Goal: Find specific page/section: Find specific page/section

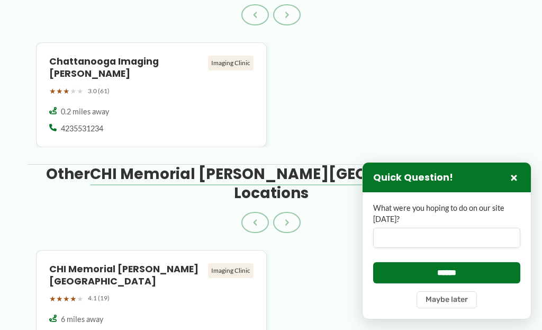
scroll to position [1355, 0]
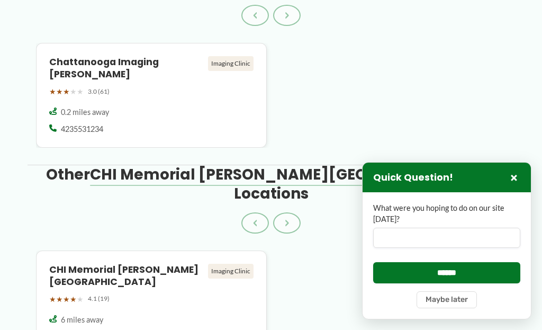
click at [89, 66] on div "Chattanooga Imaging Hixson Imaging Clinic ★ ★ ★ ★ ★ 3.0 (61)" at bounding box center [151, 77] width 204 height 42
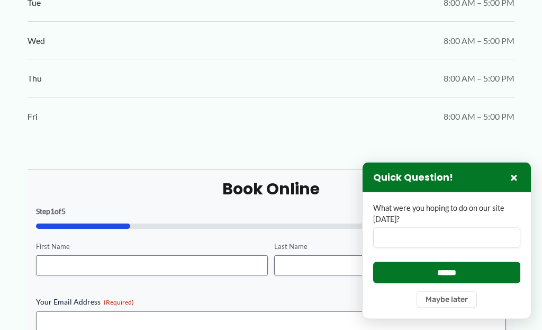
scroll to position [791, 0]
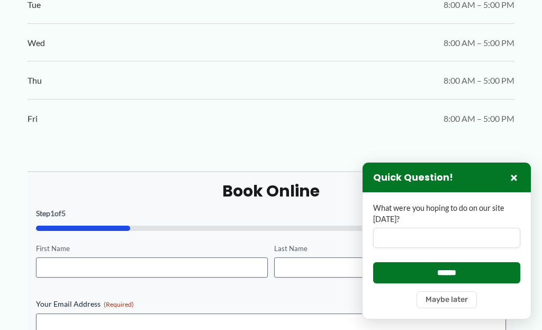
click at [519, 173] on button "×" at bounding box center [514, 177] width 13 height 13
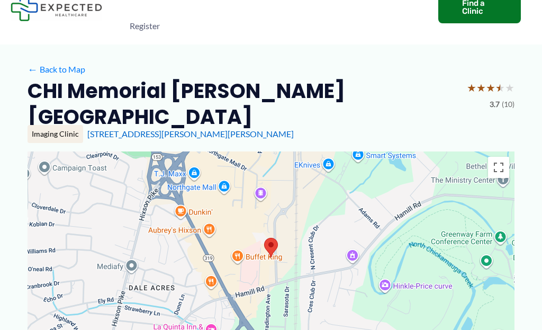
scroll to position [0, 0]
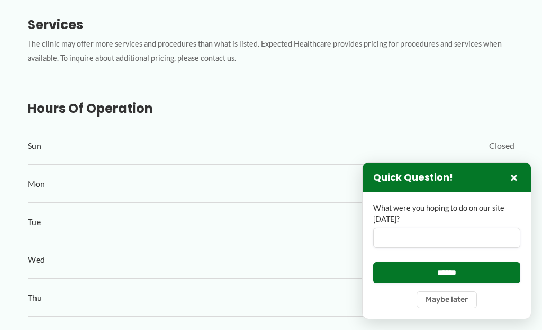
scroll to position [536, 0]
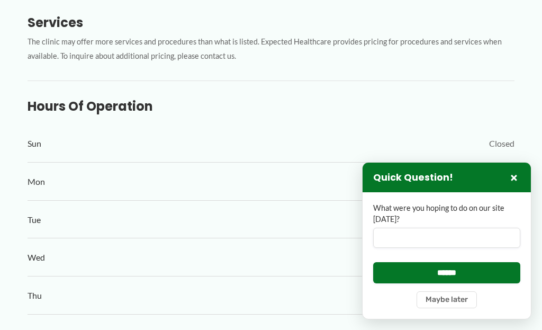
click at [520, 184] on button "×" at bounding box center [514, 177] width 13 height 13
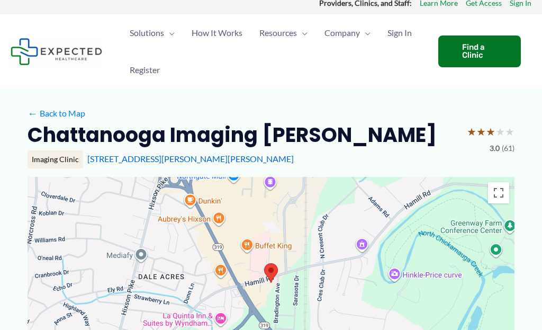
scroll to position [3, 0]
